Goal: Use online tool/utility

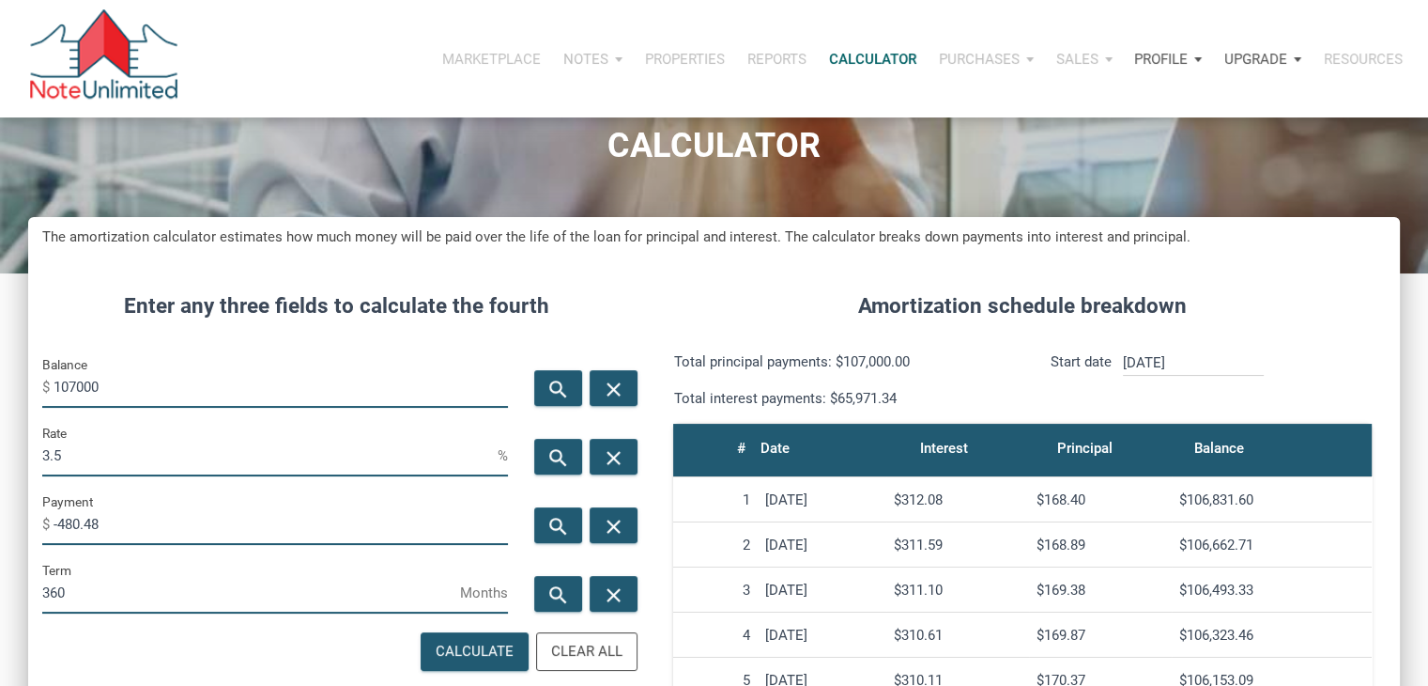
scroll to position [931, 1371]
click at [131, 386] on input "107000" at bounding box center [281, 386] width 455 height 42
type input "400000"
click at [91, 455] on input "3.5" at bounding box center [269, 455] width 455 height 42
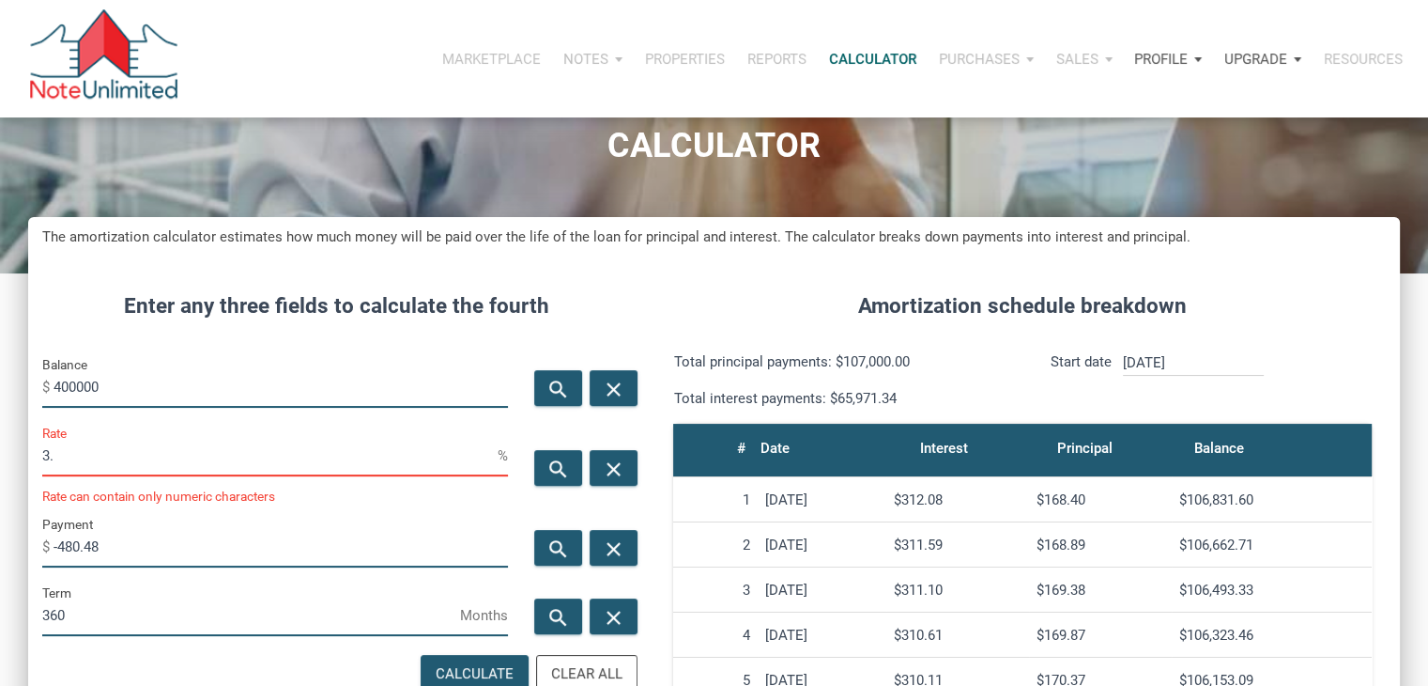
type input "3"
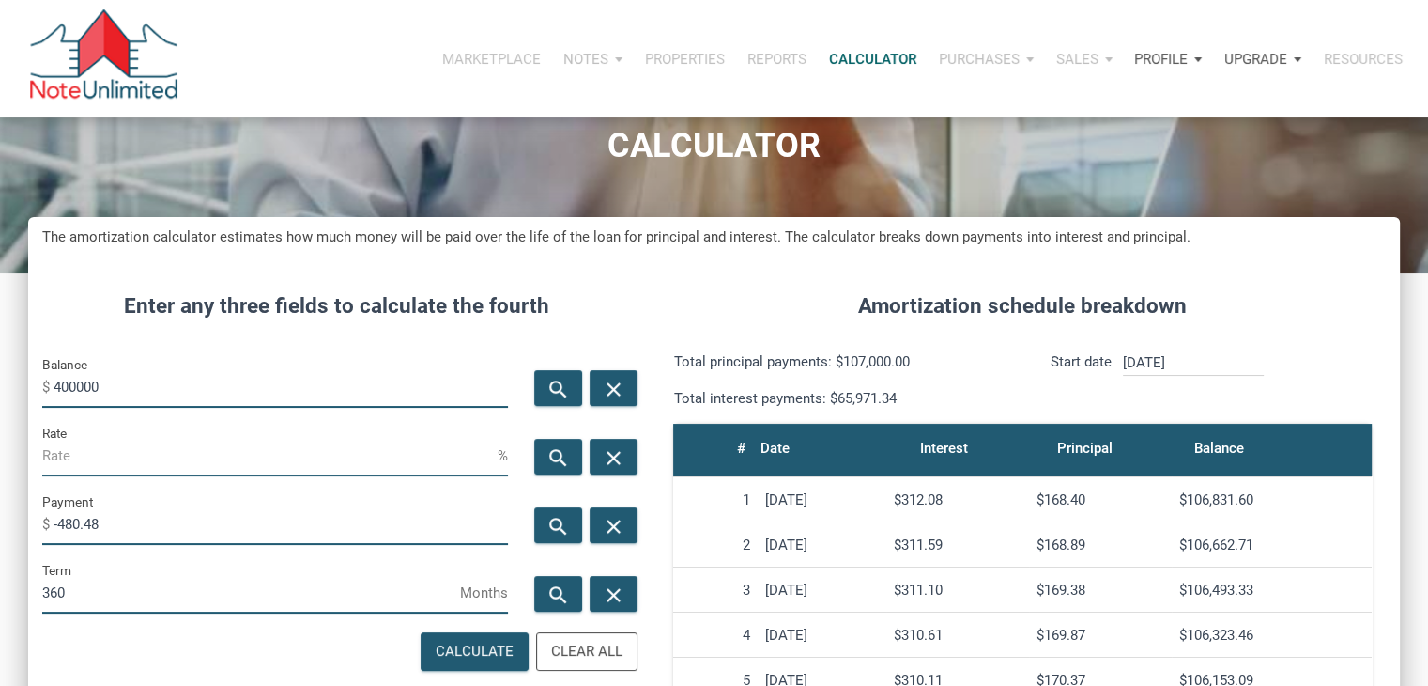
type input "6"
type input "5"
click at [564, 524] on icon "search" at bounding box center [559, 526] width 23 height 23
type input "-2147.29"
click at [124, 457] on input "5" at bounding box center [269, 455] width 455 height 42
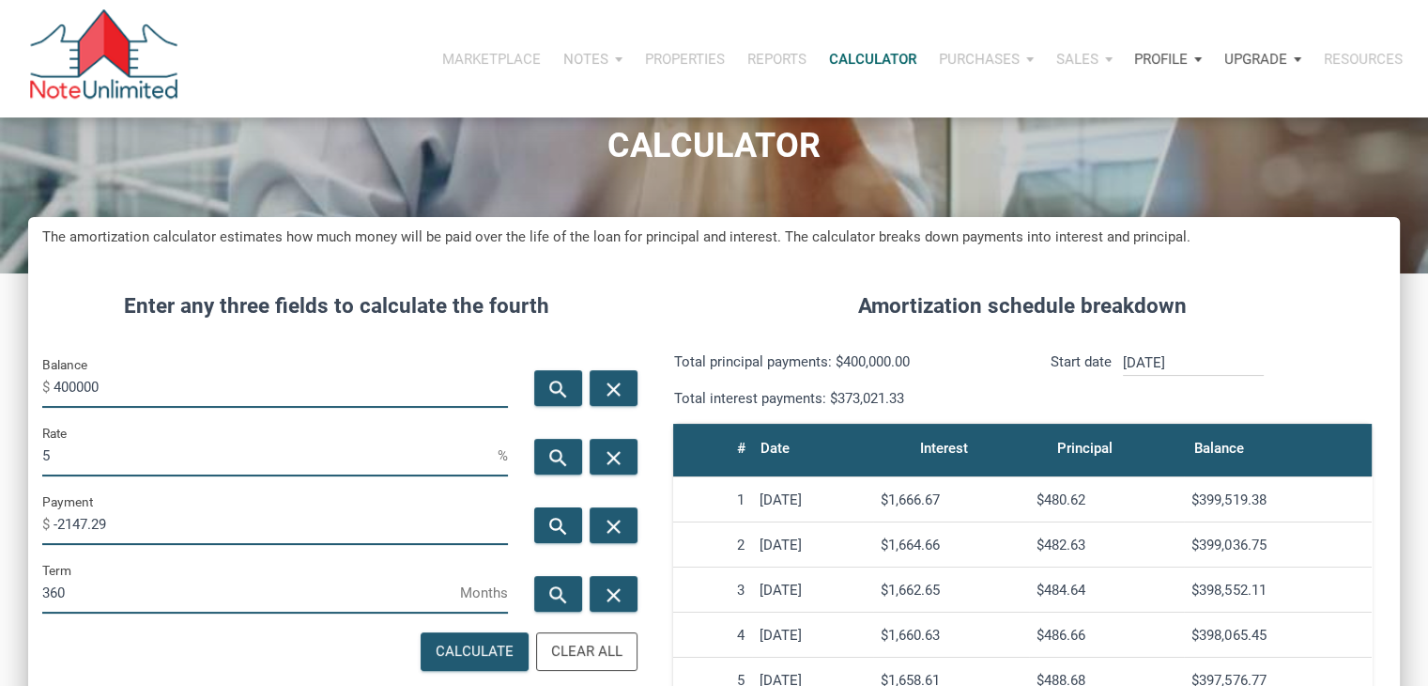
click at [503, 200] on div "CALCULATOR" at bounding box center [714, 156] width 1428 height 235
click at [270, 434] on input "5" at bounding box center [269, 455] width 455 height 42
type input "2"
click at [545, 517] on div "search" at bounding box center [558, 525] width 48 height 36
type input "-1478.48"
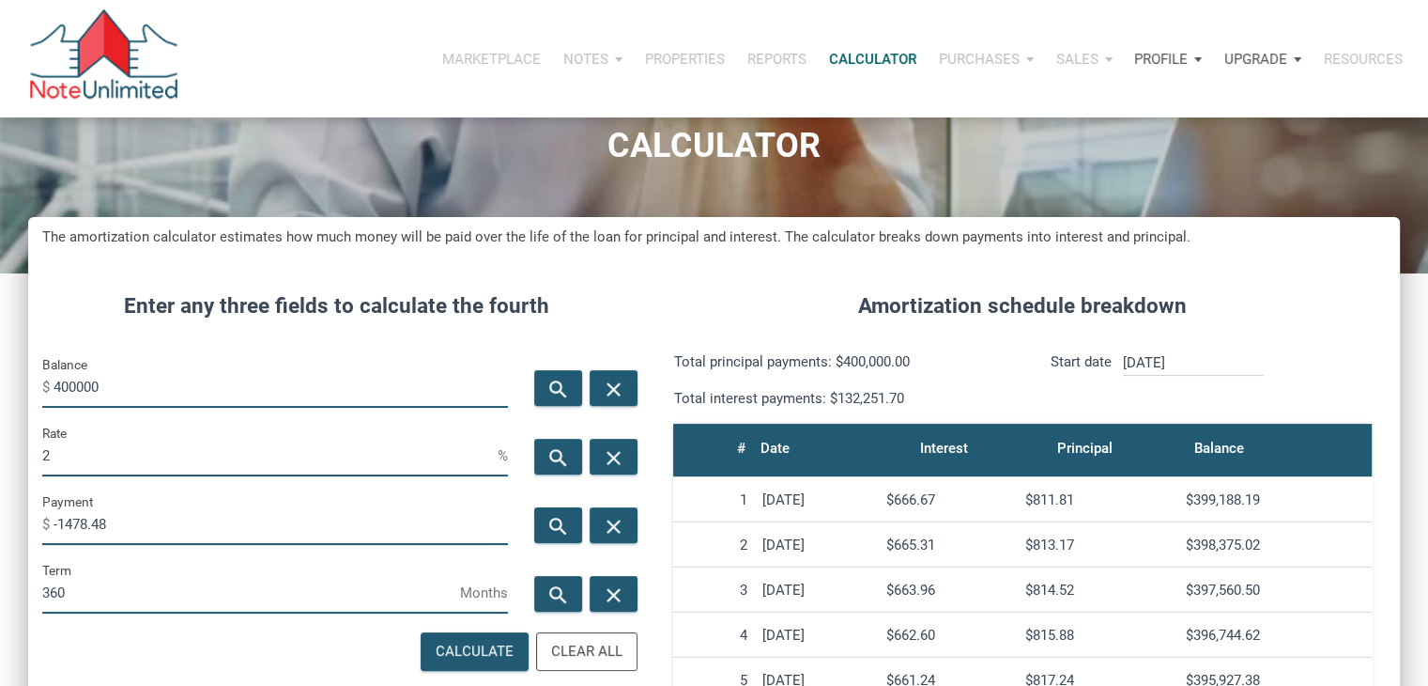
click at [210, 464] on input "2" at bounding box center [269, 455] width 455 height 42
type input "3"
click at [559, 517] on icon "search" at bounding box center [559, 526] width 23 height 23
type input "-1686.42"
